Goal: Task Accomplishment & Management: Manage account settings

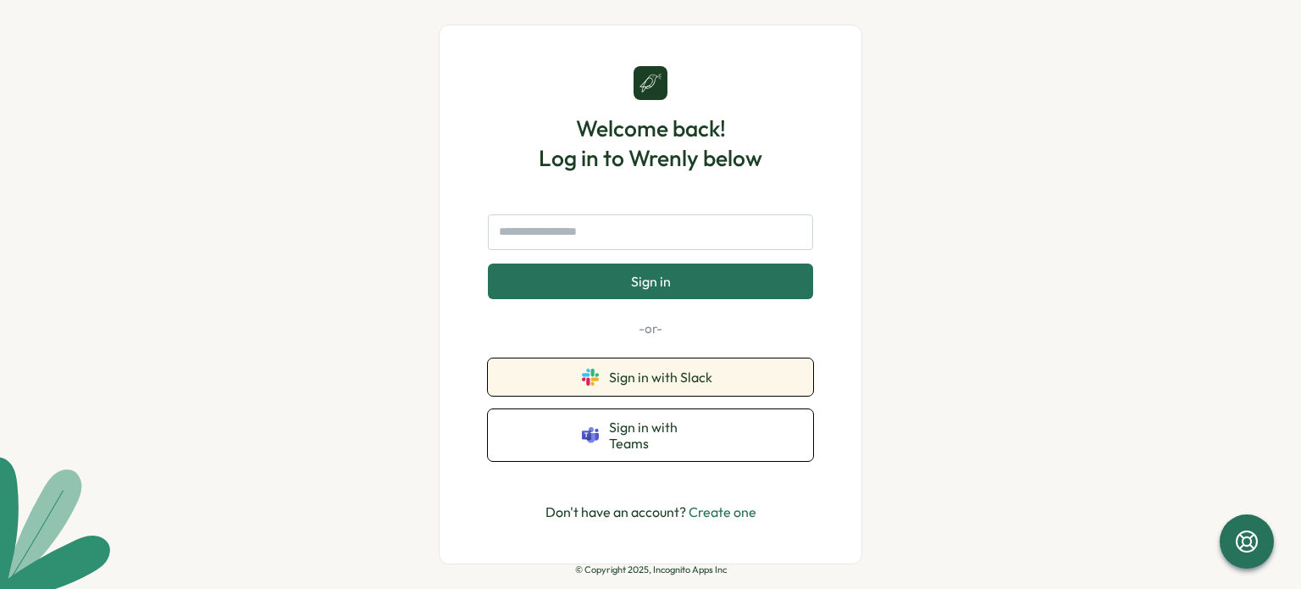
click at [636, 385] on span "Sign in with Slack" at bounding box center [664, 376] width 110 height 15
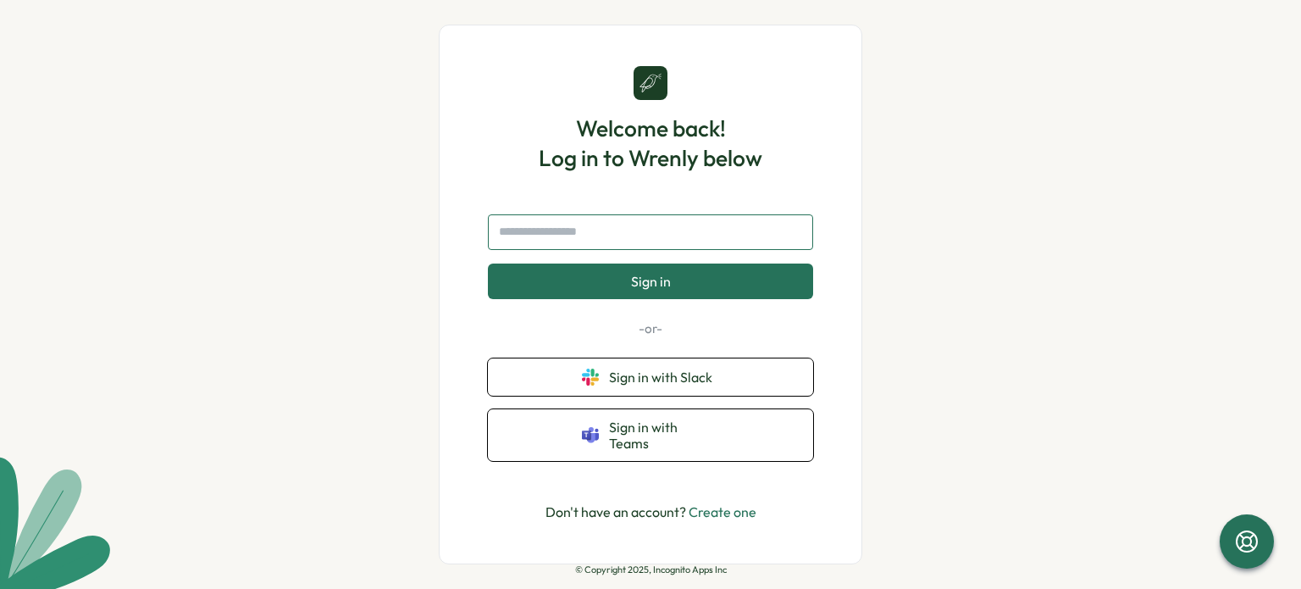
click at [575, 224] on input "text" at bounding box center [650, 232] width 325 height 36
click at [576, 230] on input "text" at bounding box center [650, 232] width 325 height 36
click at [545, 241] on input "text" at bounding box center [650, 232] width 325 height 36
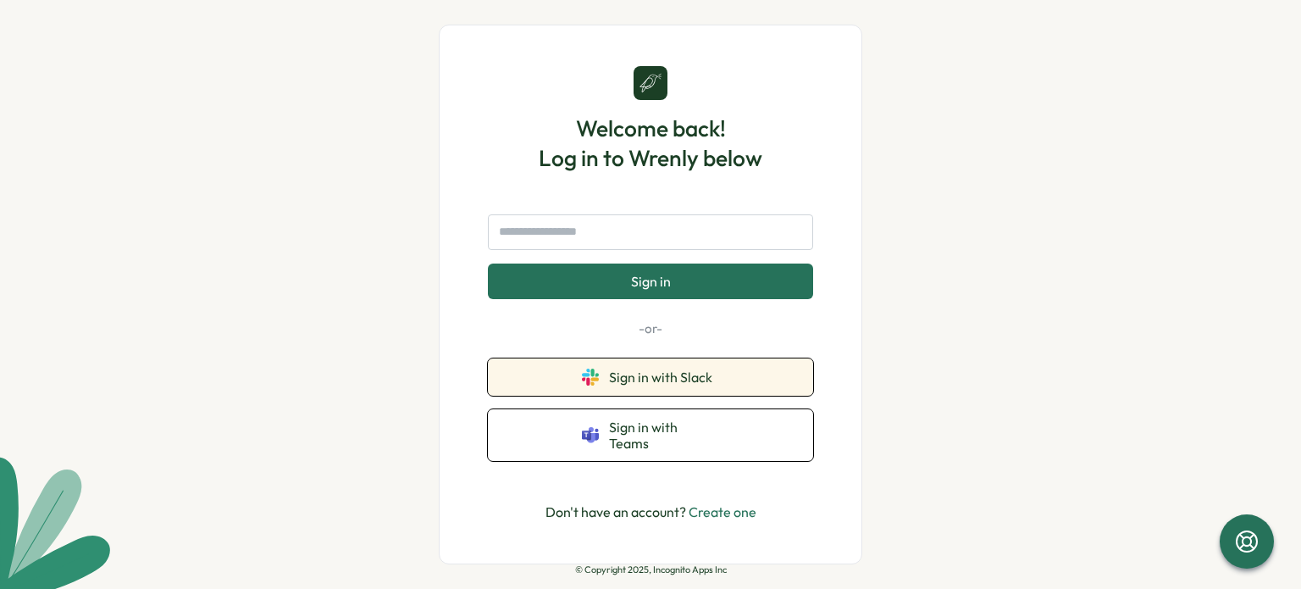
click at [584, 376] on icon at bounding box center [586, 372] width 8 height 8
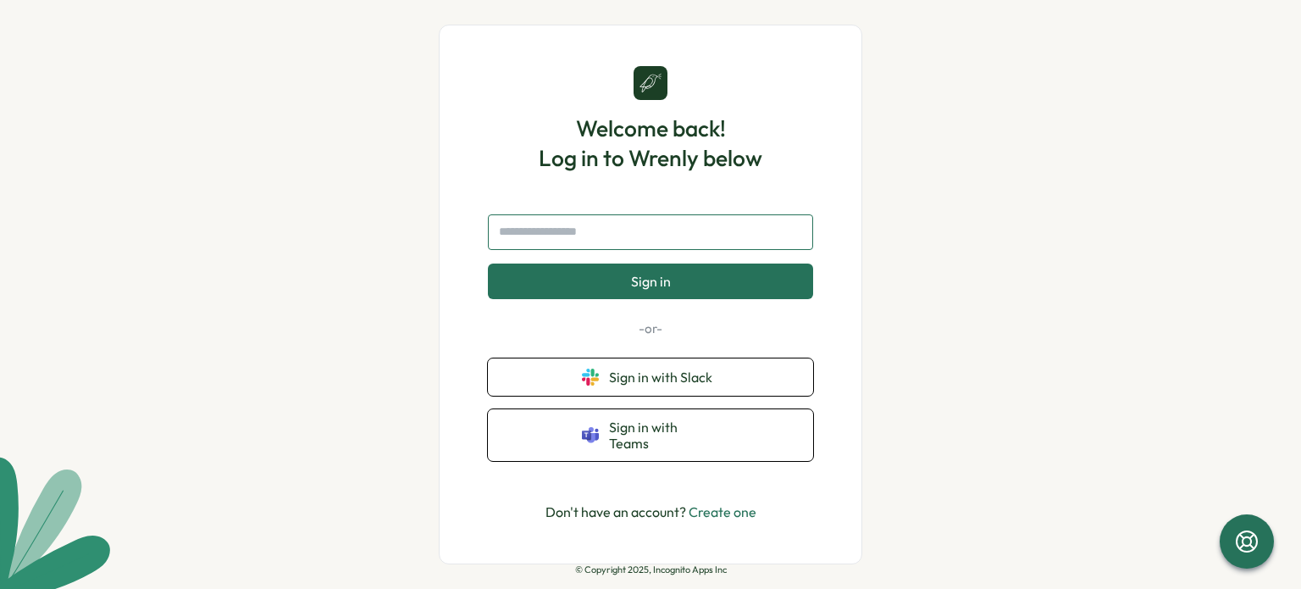
click at [616, 241] on input "text" at bounding box center [650, 232] width 325 height 36
type input "*"
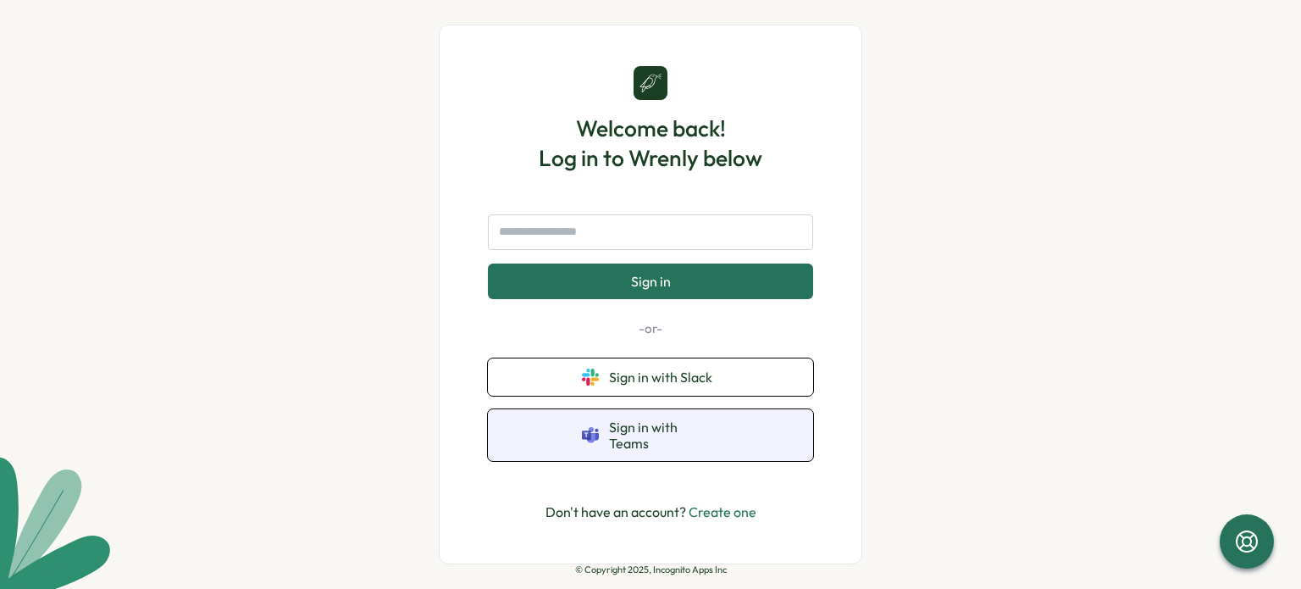
click at [584, 439] on icon at bounding box center [586, 435] width 8 height 8
